Goal: Information Seeking & Learning: Learn about a topic

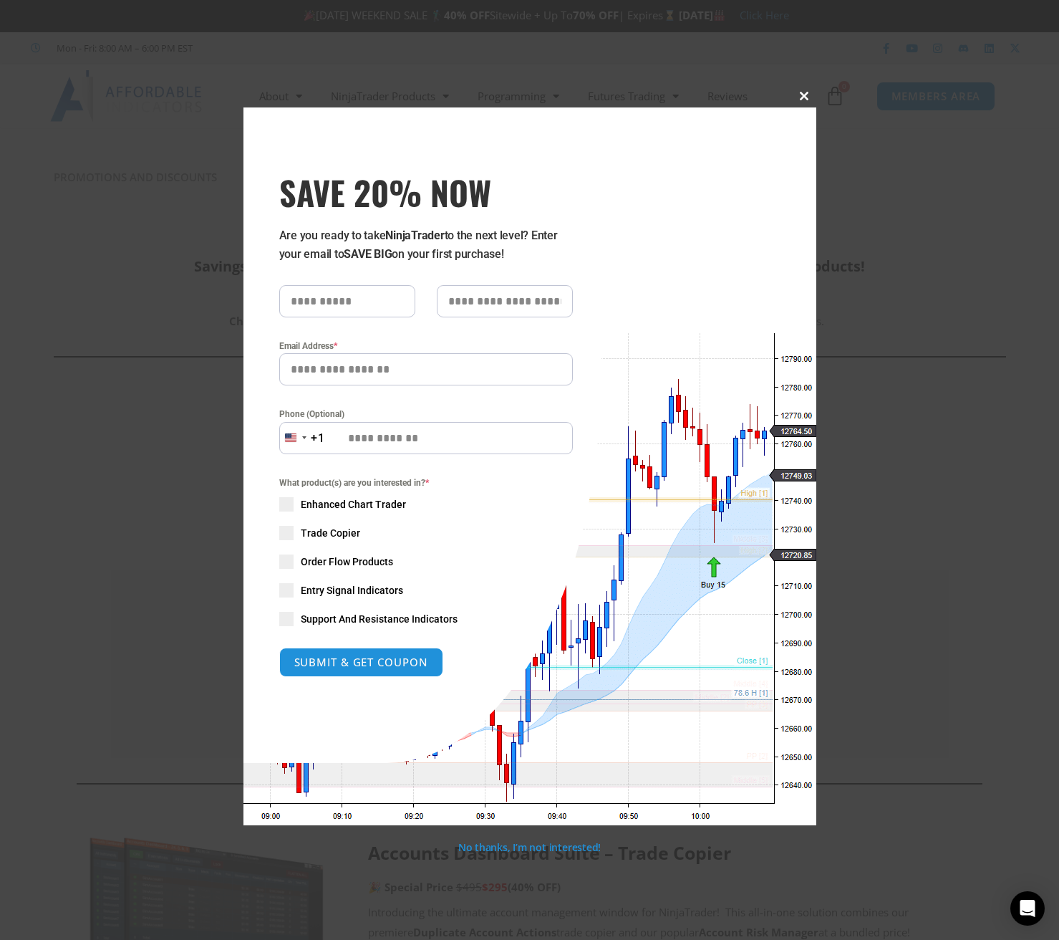
click at [802, 95] on span at bounding box center [805, 96] width 23 height 9
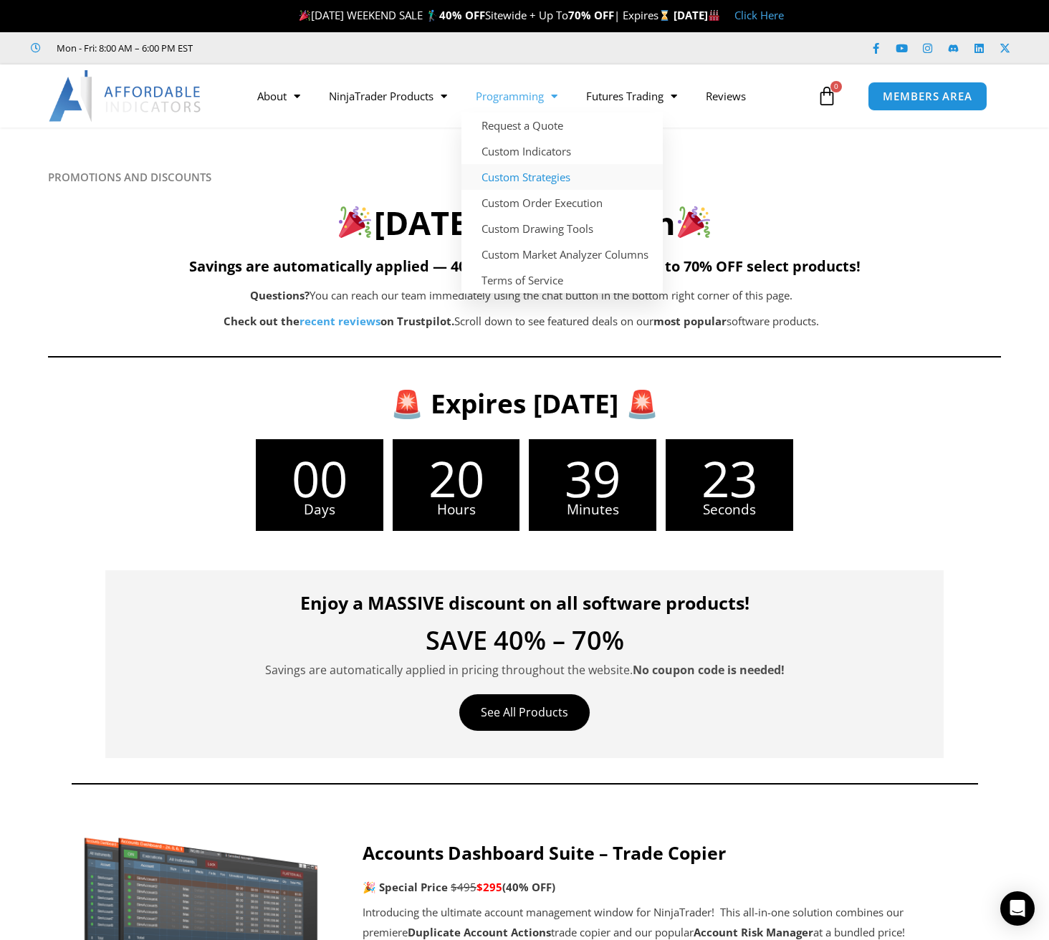
click at [521, 178] on link "Custom Strategies" at bounding box center [561, 177] width 201 height 26
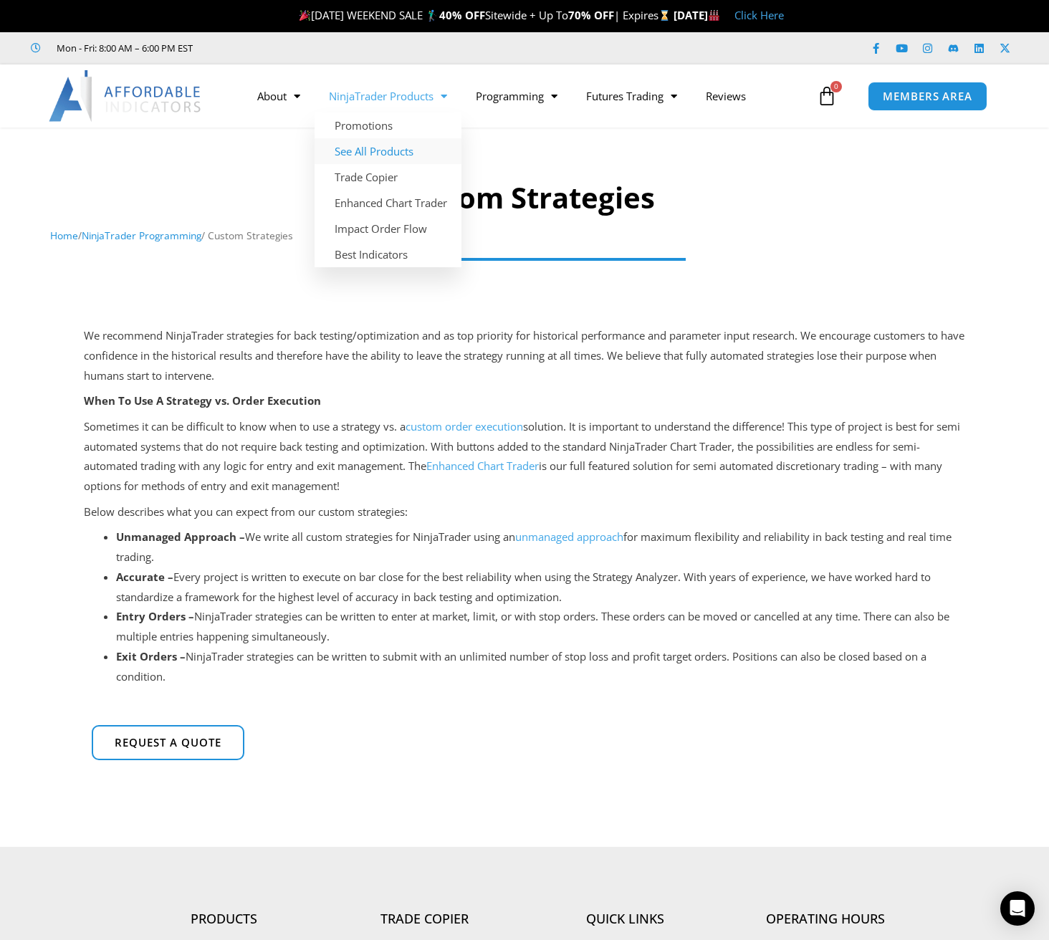
click at [382, 153] on link "See All Products" at bounding box center [387, 151] width 147 height 26
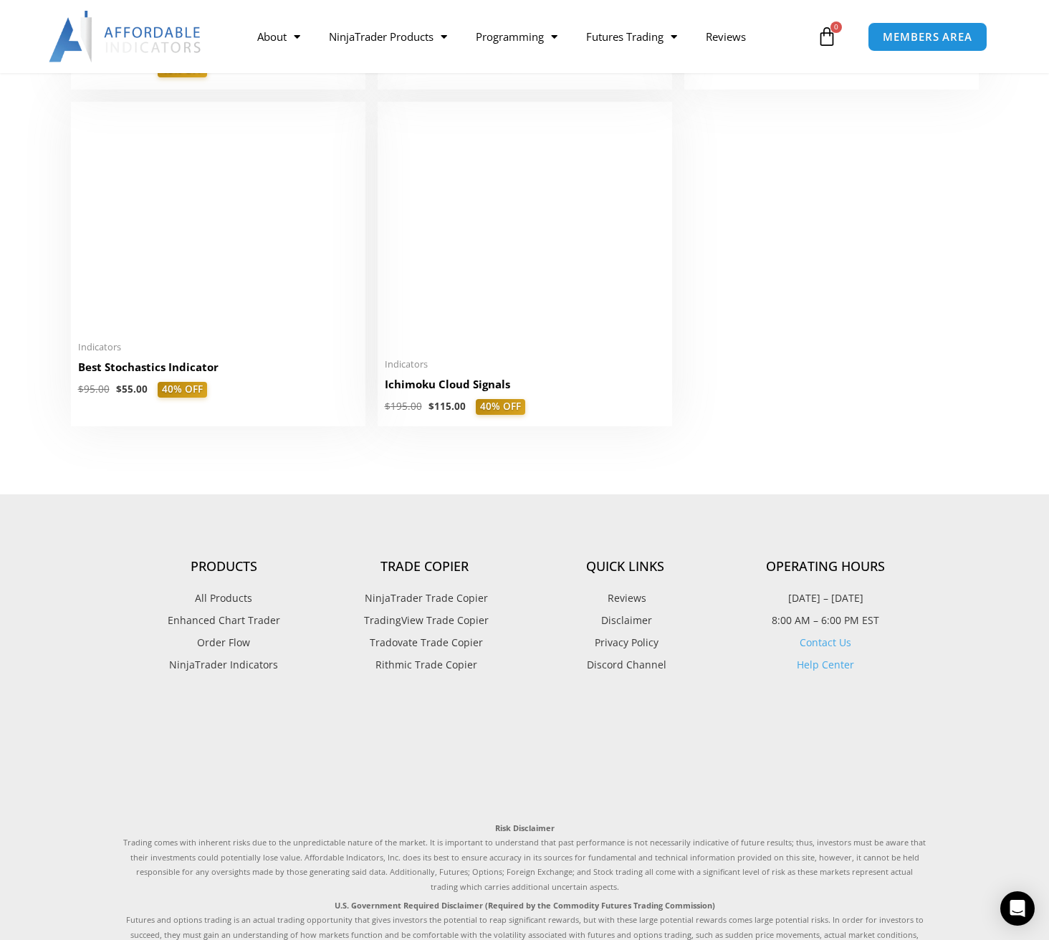
scroll to position [3313, 0]
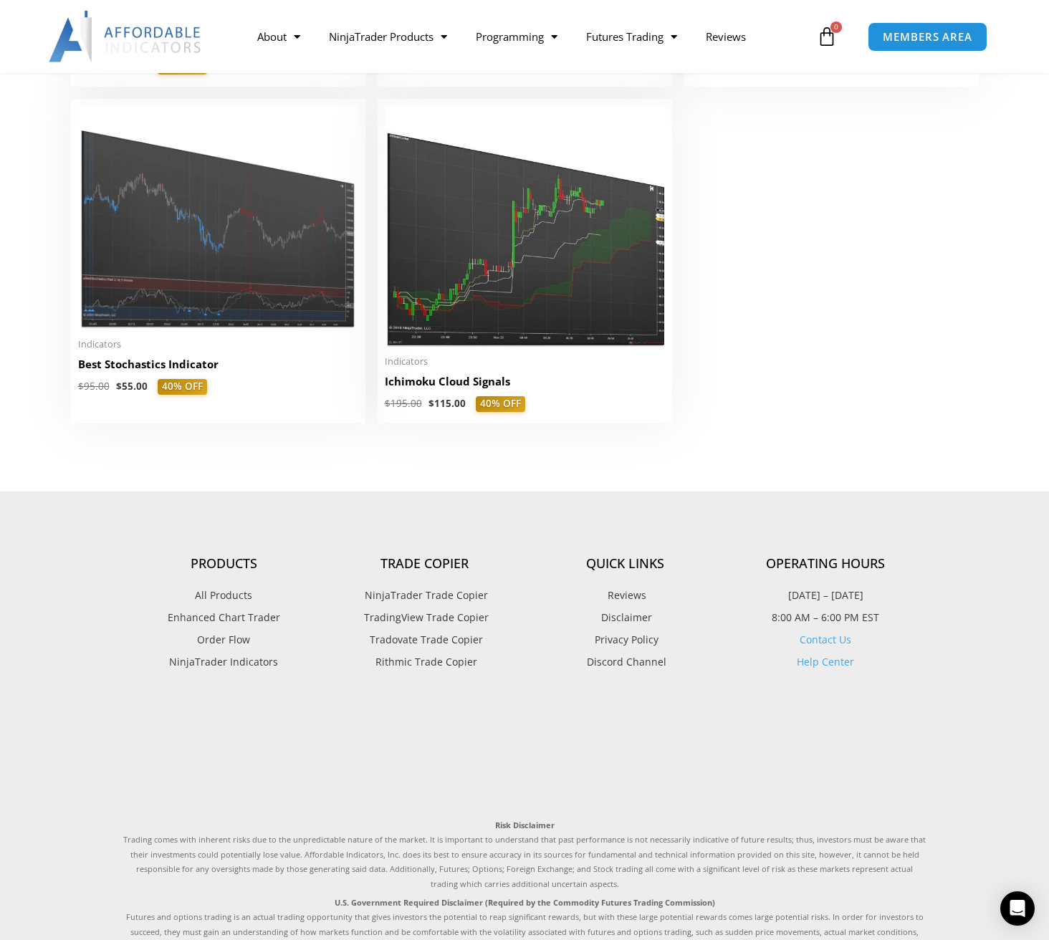
click at [393, 625] on span "TradingView Trade Copier" at bounding box center [424, 617] width 128 height 19
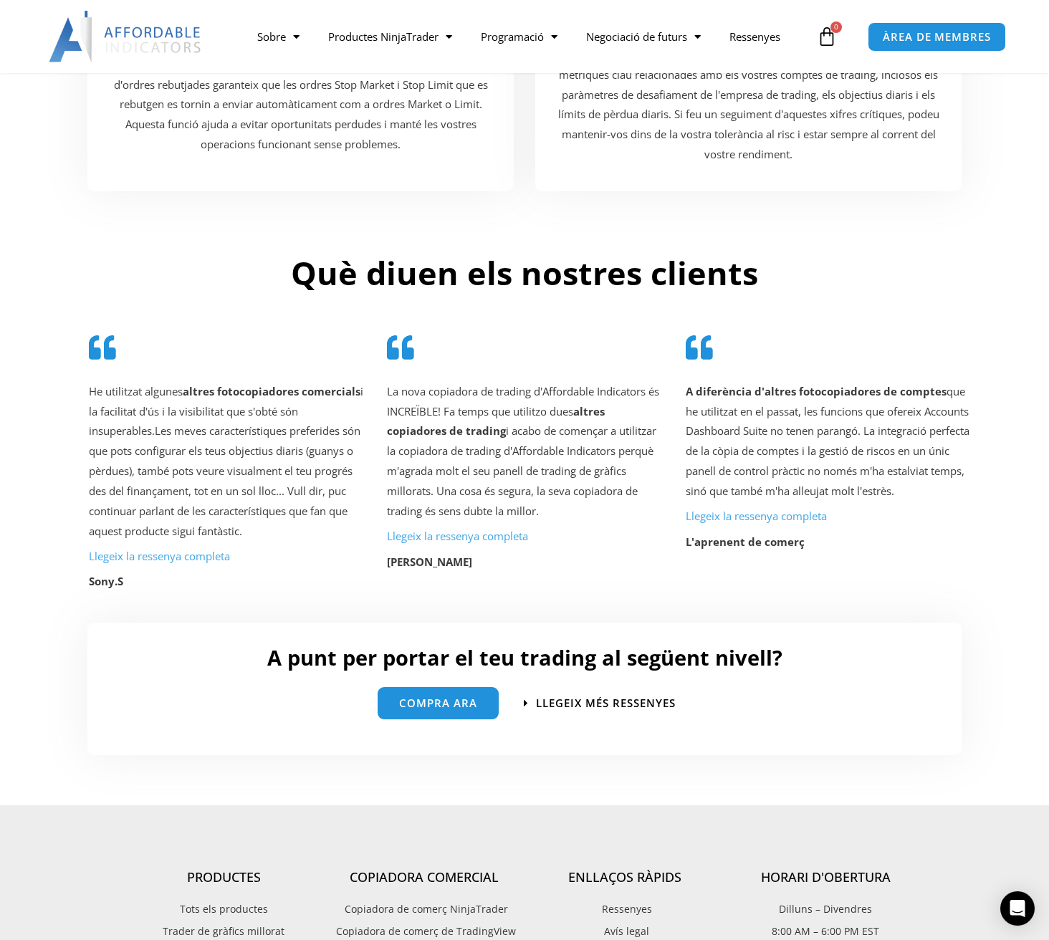
scroll to position [3305, 0]
